Goal: Transaction & Acquisition: Purchase product/service

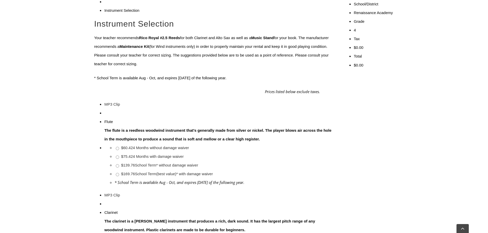
scroll to position [205, 0]
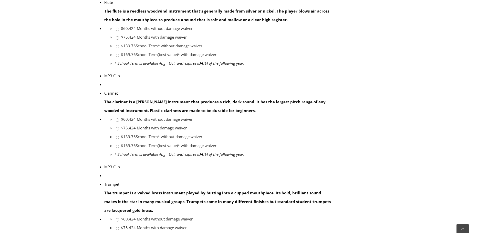
scroll to position [282, 0]
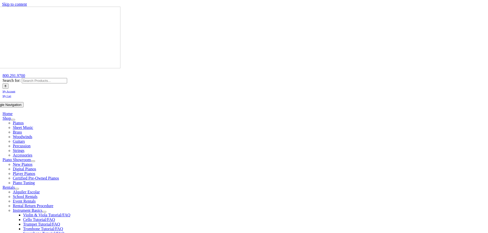
checkbox input"] "true"
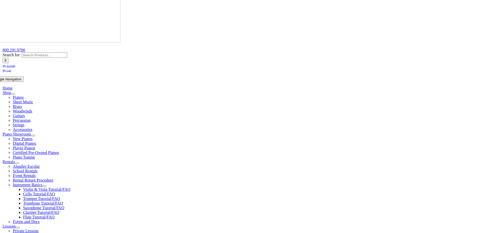
scroll to position [51, 0]
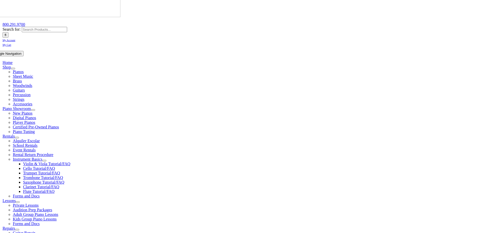
checkbox input"] "true"
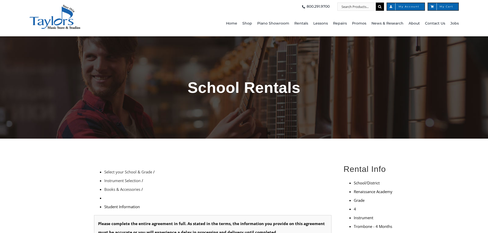
type input "1"
type input "[PERSON_NAME]"
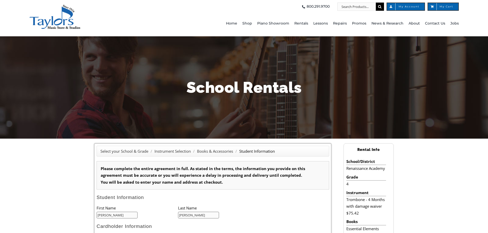
type input "James"
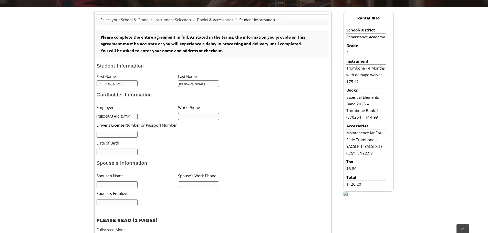
scroll to position [0, 19]
type input "Renaissance Academy Charter School"
click at [188, 115] on input "text" at bounding box center [198, 116] width 41 height 7
type input "610-983-4080"
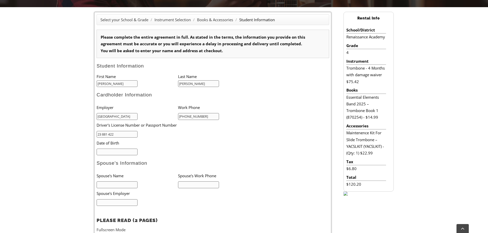
type input "23 881 422"
type input "03/05/1976"
type input "Baron James"
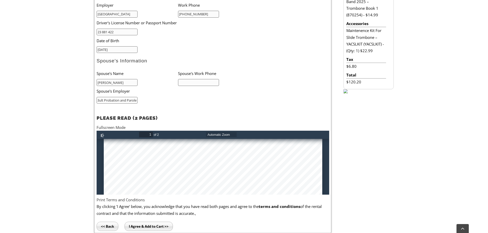
scroll to position [260, 0]
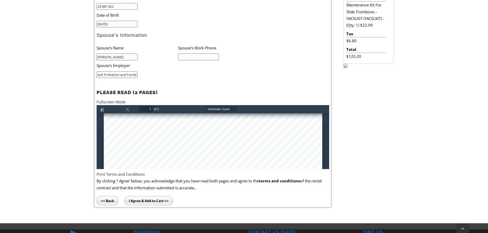
type input "Bucks County Adult Probation and Parole"
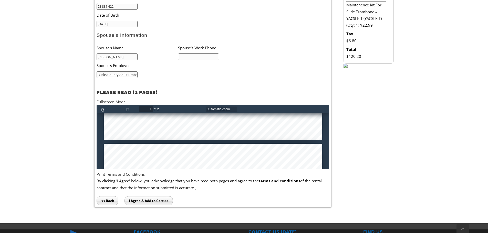
type input "2"
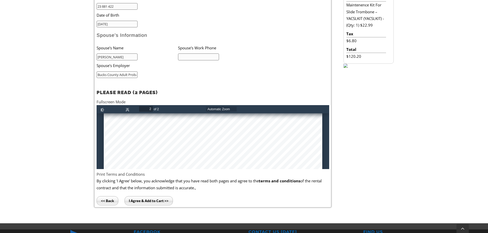
scroll to position [564, 0]
click at [296, 111] on button "Print" at bounding box center [298, 109] width 8 height 6
click at [156, 199] on input "I Agree & Add to Cart >>" at bounding box center [148, 200] width 48 height 9
click at [206, 55] on input "text" at bounding box center [198, 57] width 41 height 7
type input "215-285-6897"
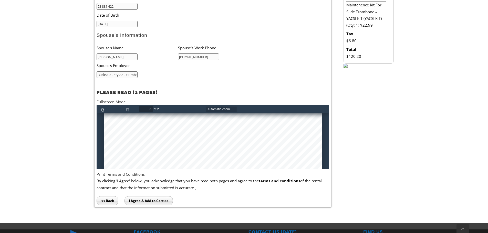
click at [143, 198] on input "I Agree & Add to Cart >>" at bounding box center [148, 200] width 48 height 9
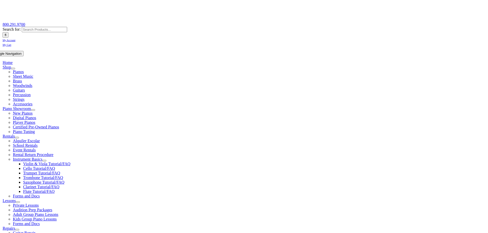
scroll to position [102, 0]
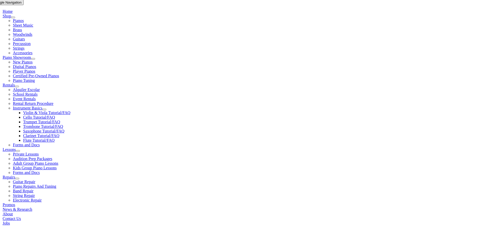
select select "PA"
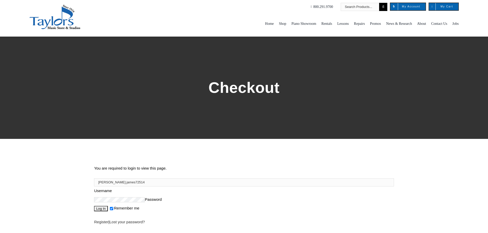
type input "[PERSON_NAME].james72514"
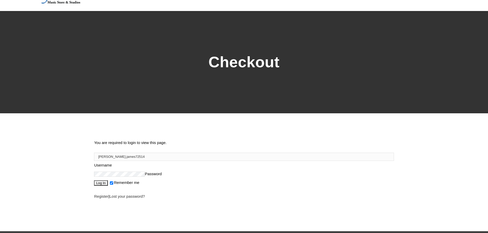
scroll to position [51, 0]
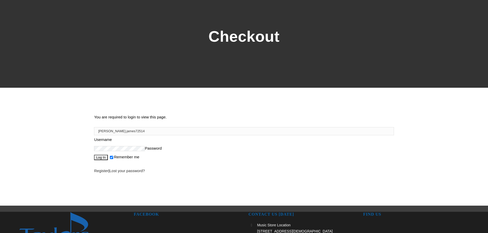
click at [107, 173] on link "Register" at bounding box center [101, 171] width 14 height 4
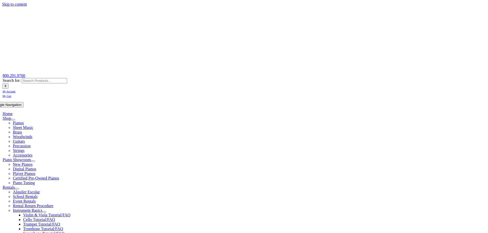
select select "PA"
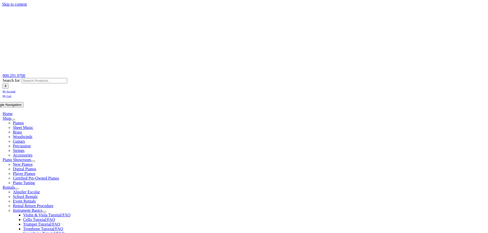
select select
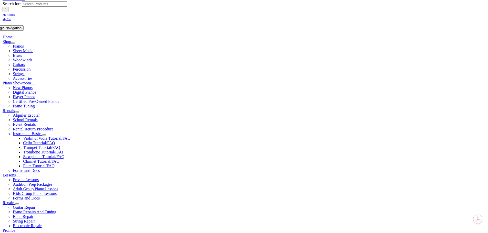
scroll to position [154, 0]
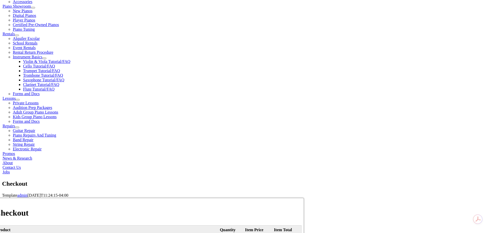
type input "[PERSON_NAME]"
type input "[STREET_ADDRESS]"
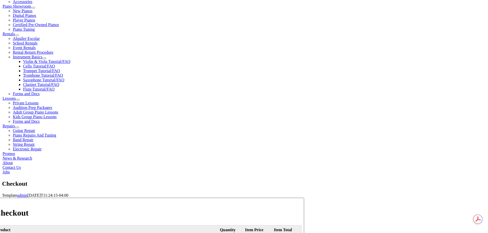
type input "Morgantown"
select select "PA"
type input "19543"
select select "visa"
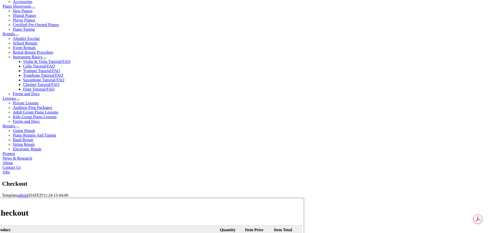
type input "[CREDIT_CARD_NUMBER]"
select select "07"
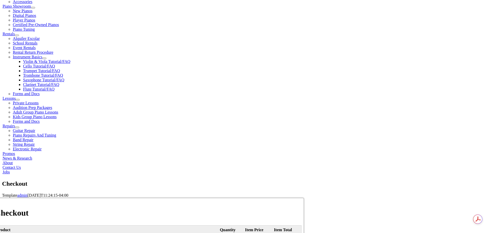
select select "2028"
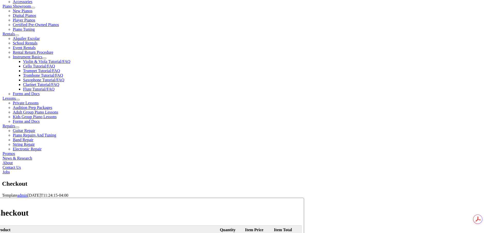
type input "730"
type input "4849880529"
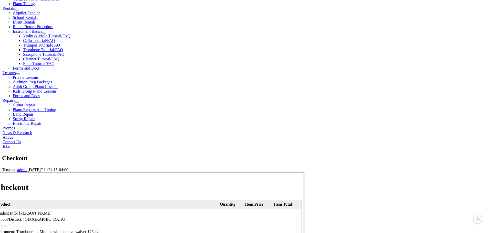
type input "[PERSON_NAME][EMAIL_ADDRESS][PERSON_NAME][DOMAIN_NAME]"
